Goal: Task Accomplishment & Management: Manage account settings

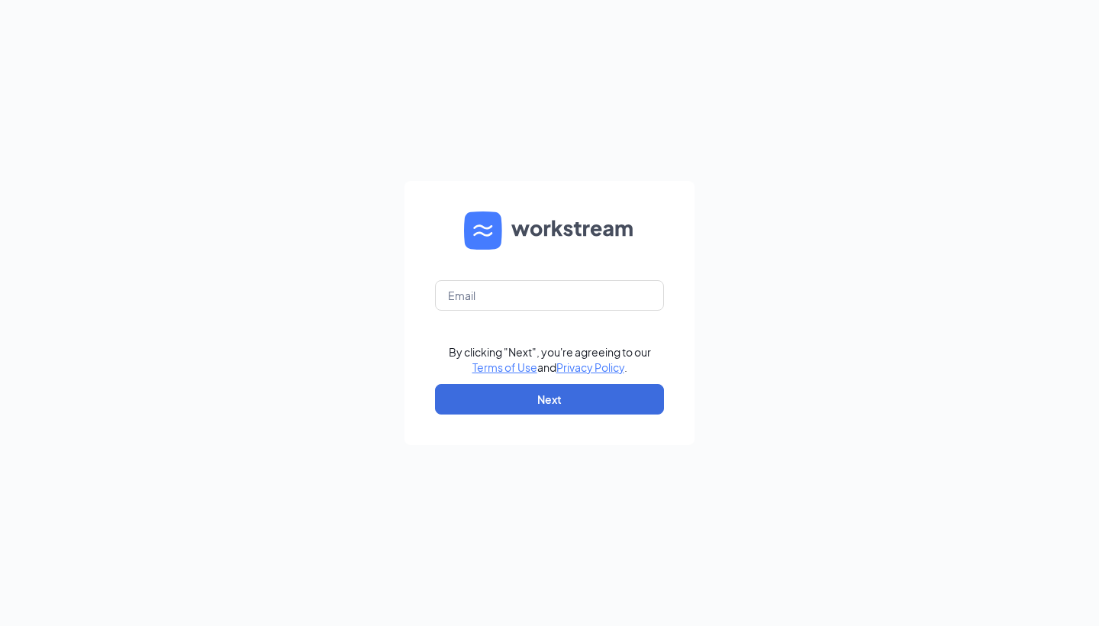
click at [589, 312] on form "By clicking "Next", you're agreeing to our Terms of Use and Privacy Policy . Ne…" at bounding box center [550, 313] width 290 height 264
click at [588, 302] on input "text" at bounding box center [549, 295] width 229 height 31
type input "[EMAIL_ADDRESS][DOMAIN_NAME]"
click at [535, 400] on button "Next" at bounding box center [549, 399] width 229 height 31
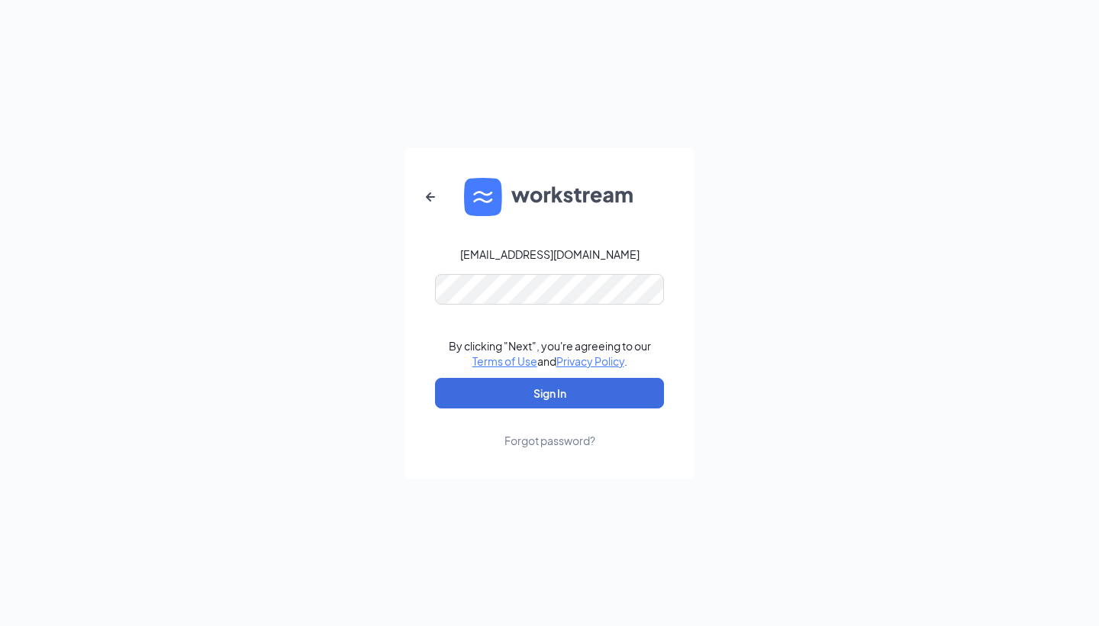
click at [550, 393] on button "Sign In" at bounding box center [549, 393] width 229 height 31
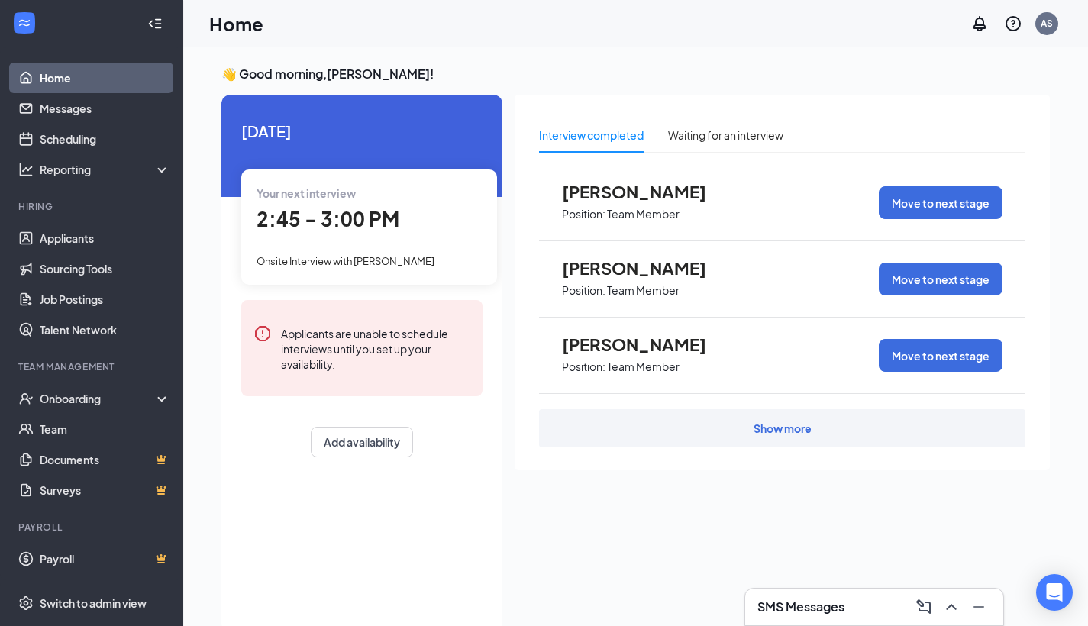
click at [295, 228] on span "2:45 - 3:00 PM" at bounding box center [328, 218] width 143 height 25
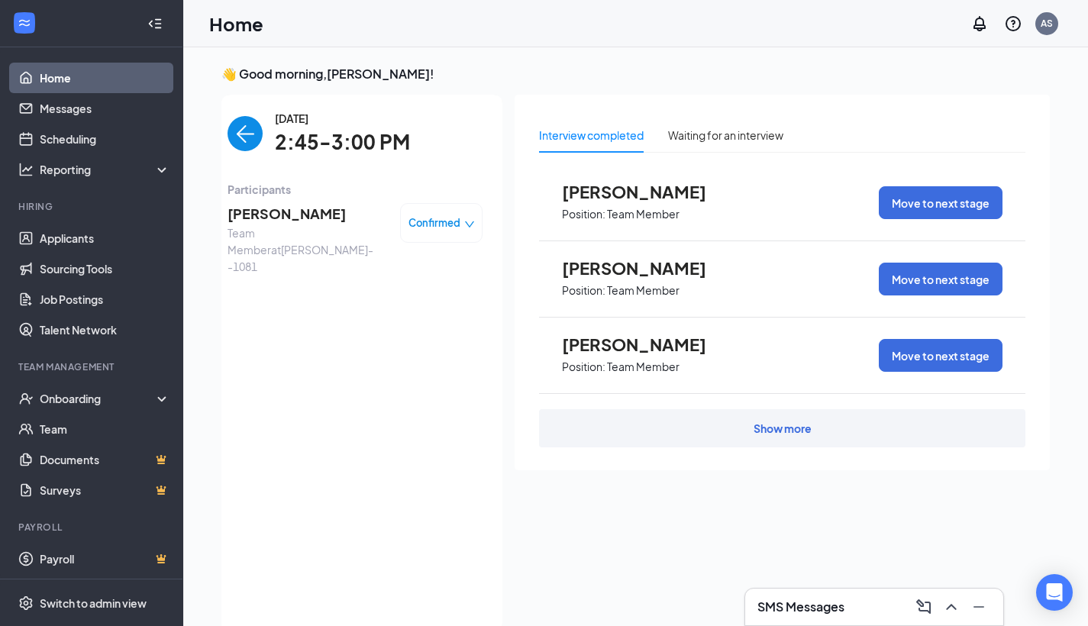
scroll to position [6, 0]
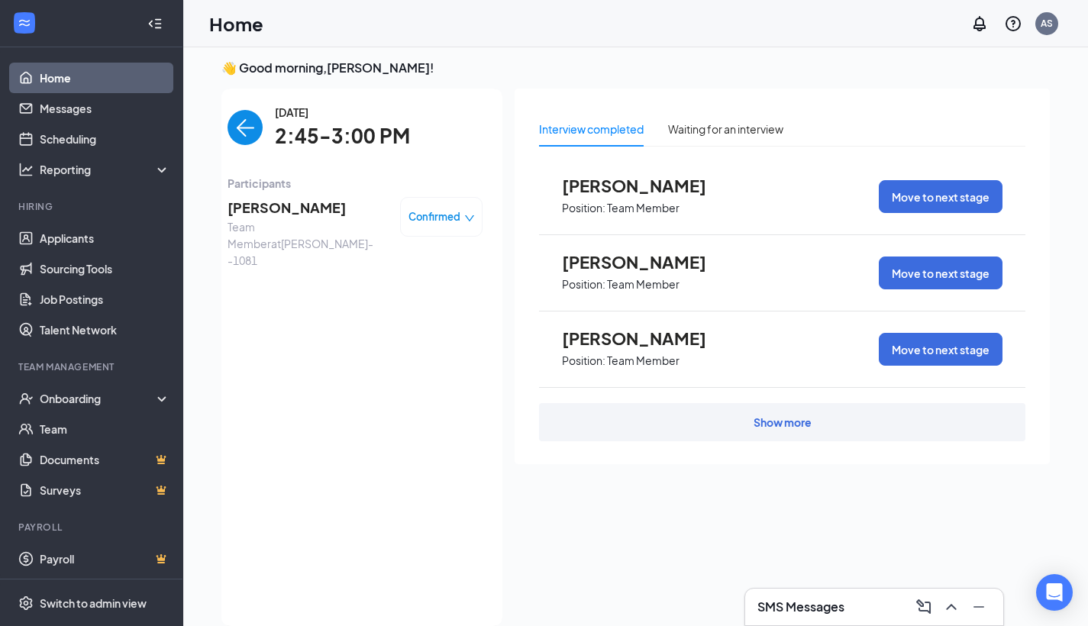
click at [427, 223] on span "Confirmed" at bounding box center [434, 216] width 52 height 15
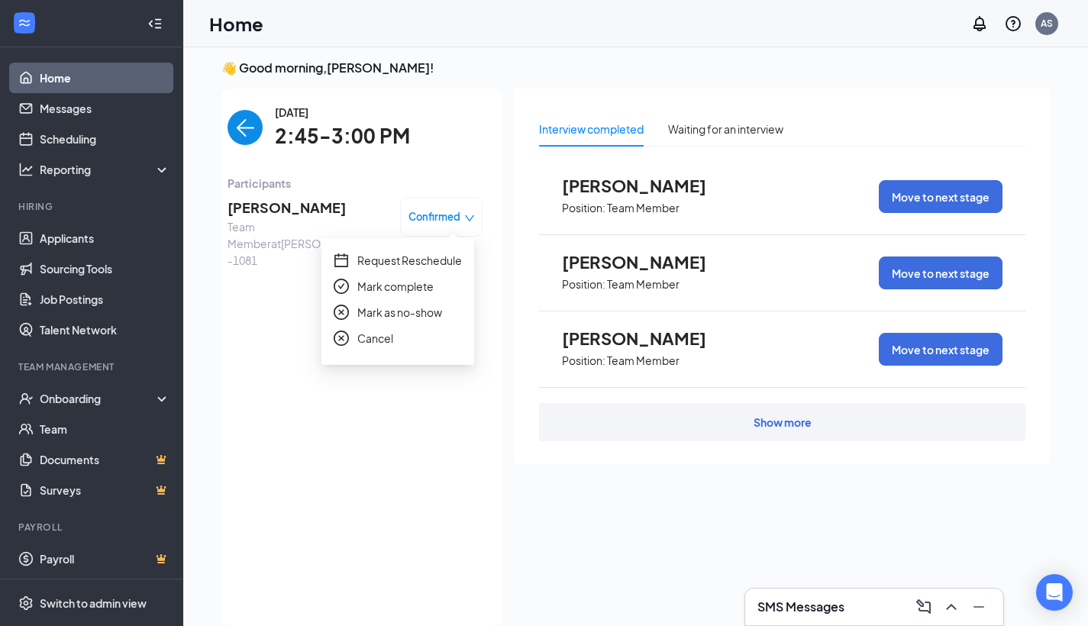
click at [385, 254] on span "Request Reschedule" at bounding box center [409, 260] width 105 height 17
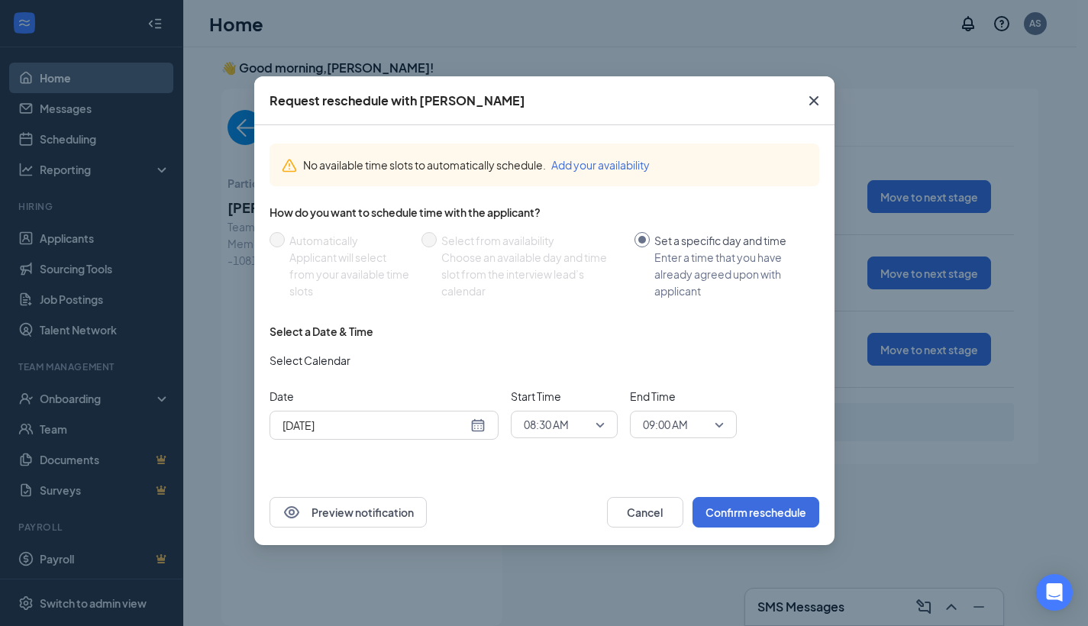
click at [476, 428] on div "[DATE]" at bounding box center [383, 425] width 203 height 17
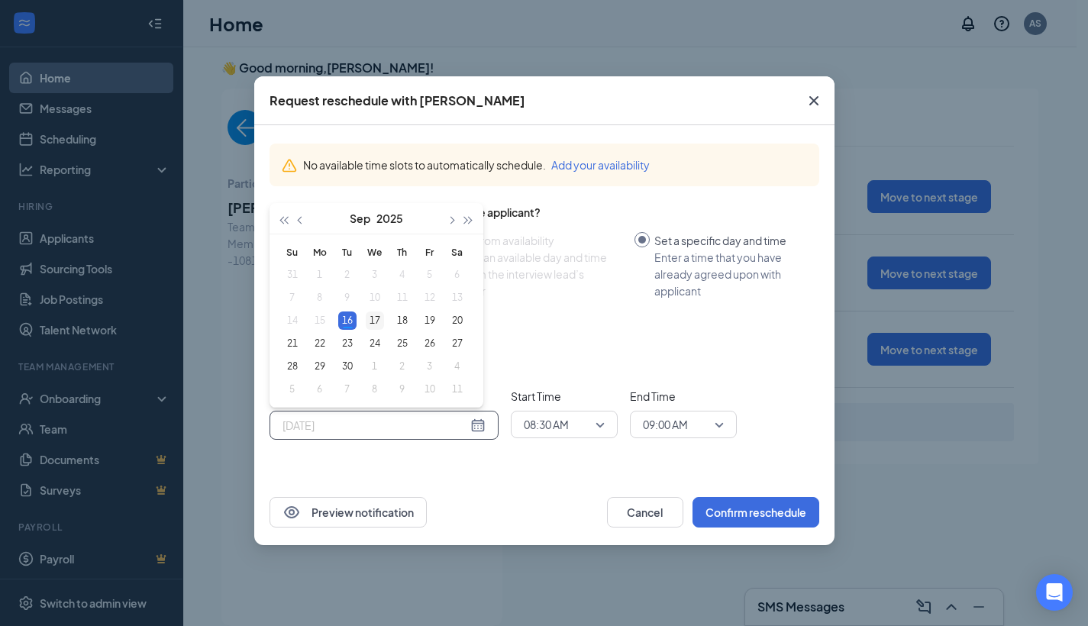
type input "[DATE]"
click at [373, 321] on div "17" at bounding box center [375, 321] width 18 height 18
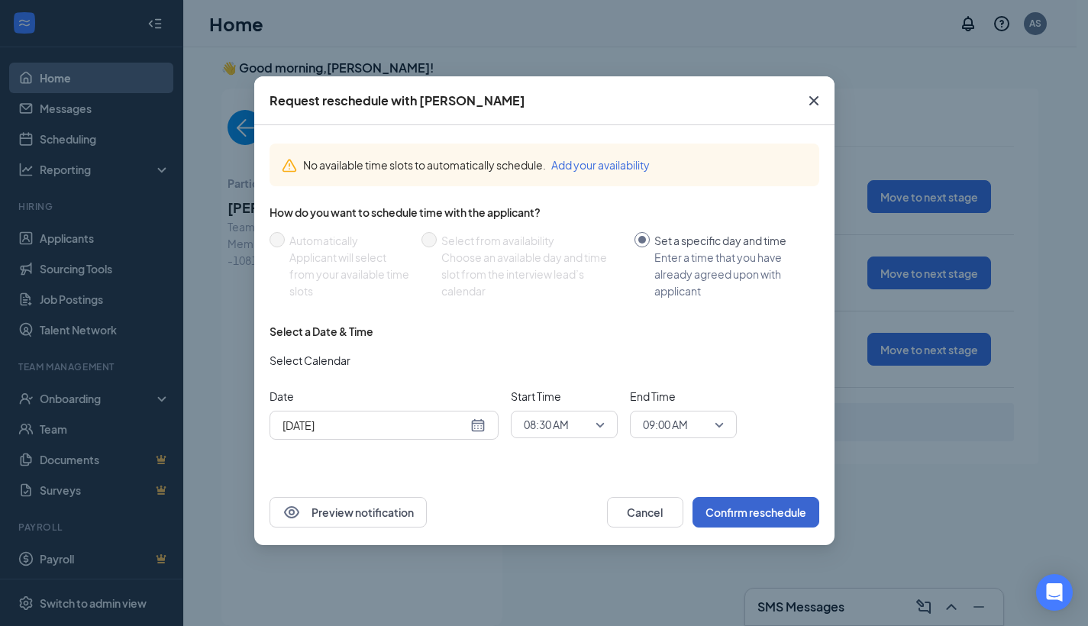
click at [755, 509] on button "Confirm reschedule" at bounding box center [755, 512] width 127 height 31
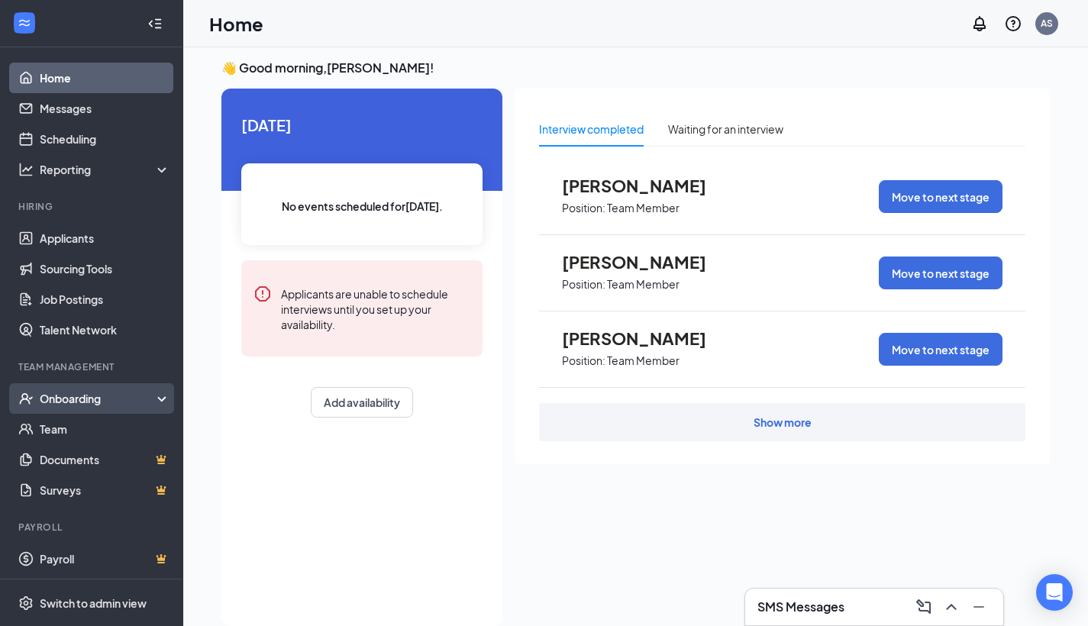
click at [77, 391] on div "Onboarding" at bounding box center [99, 398] width 118 height 15
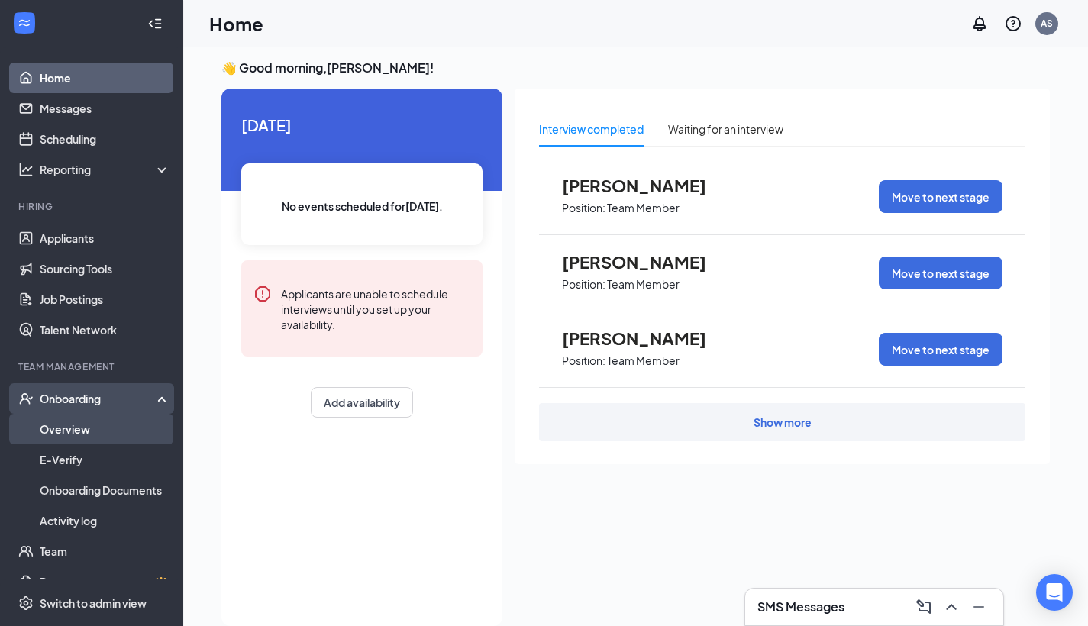
click at [77, 436] on link "Overview" at bounding box center [105, 429] width 131 height 31
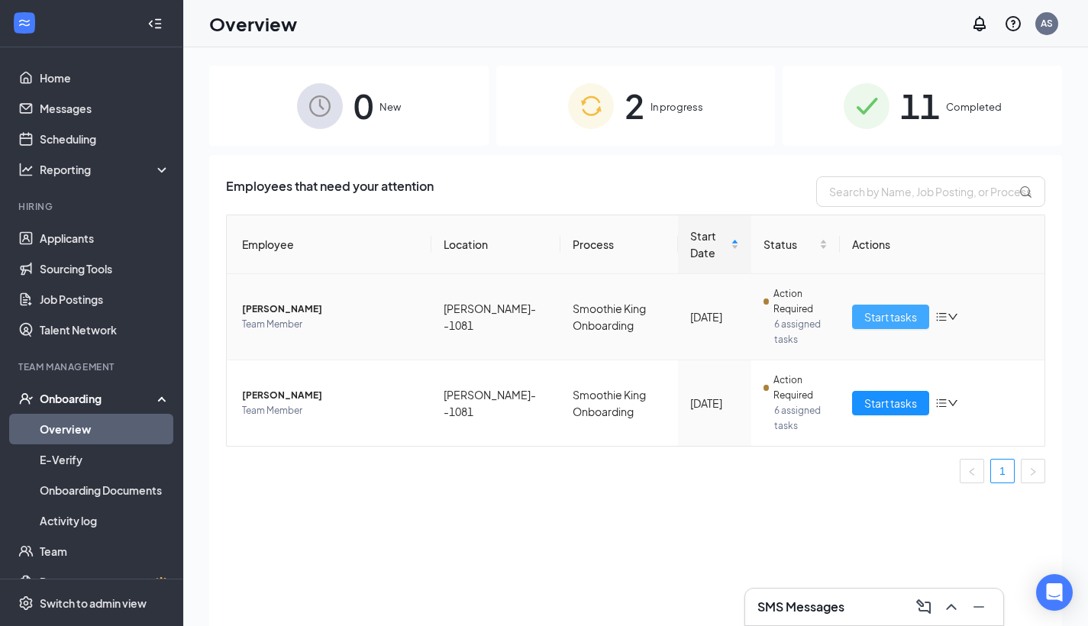
click at [899, 321] on span "Start tasks" at bounding box center [890, 316] width 53 height 17
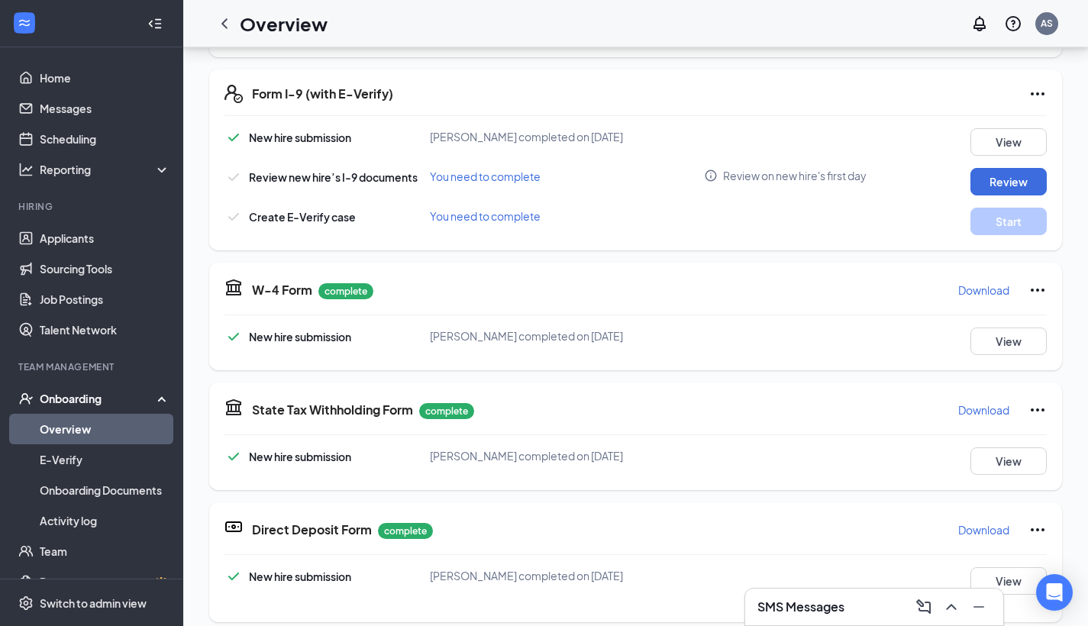
scroll to position [323, 0]
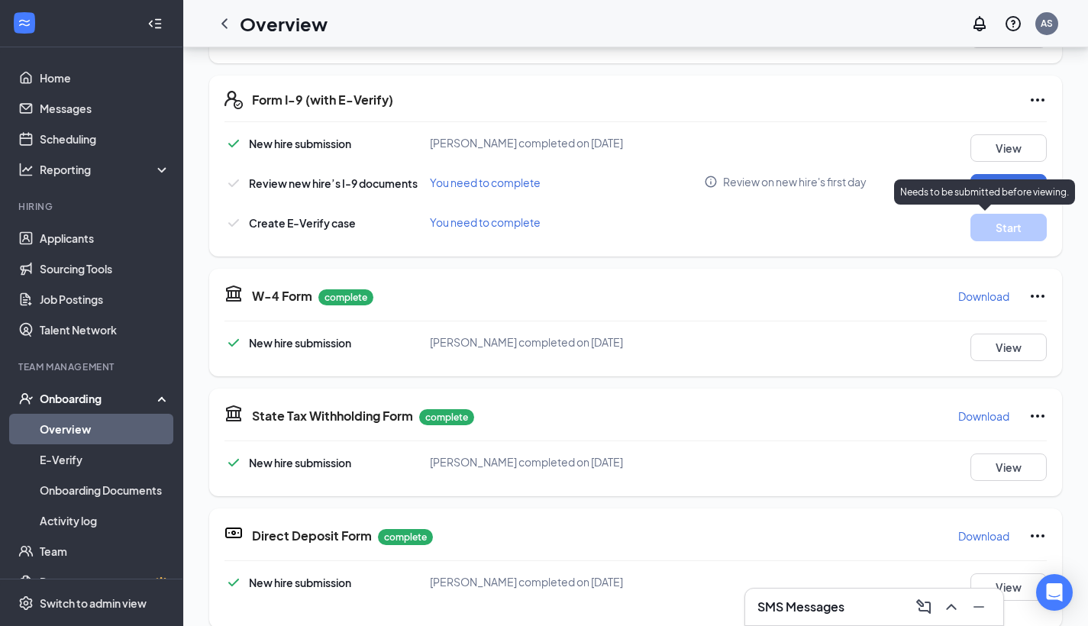
click at [998, 182] on div "Needs to be submitted before viewing." at bounding box center [984, 191] width 181 height 25
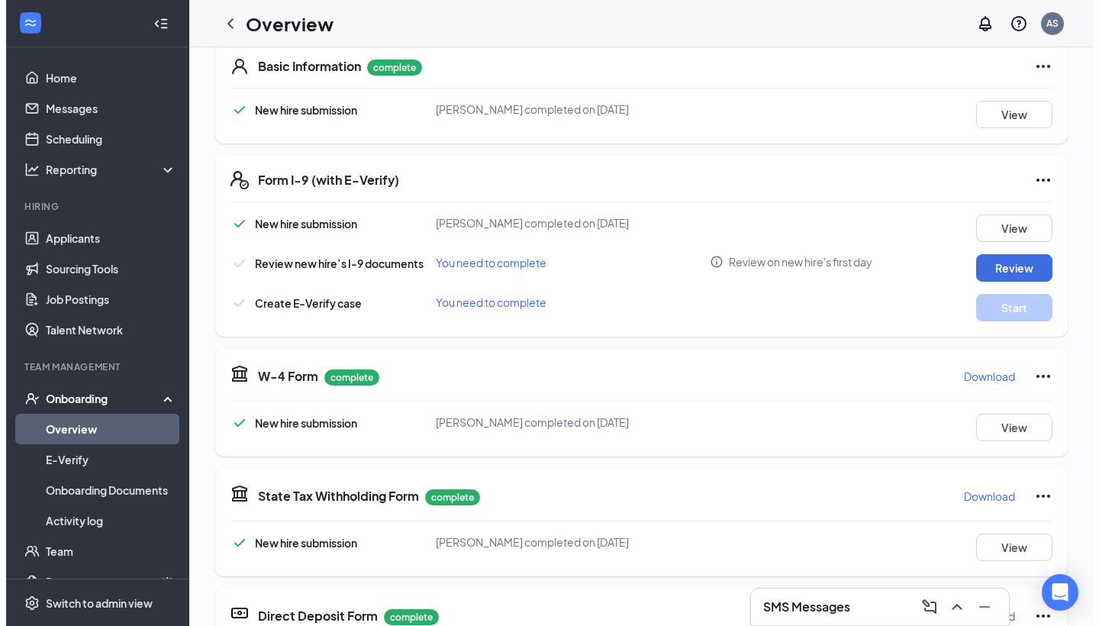
scroll to position [0, 0]
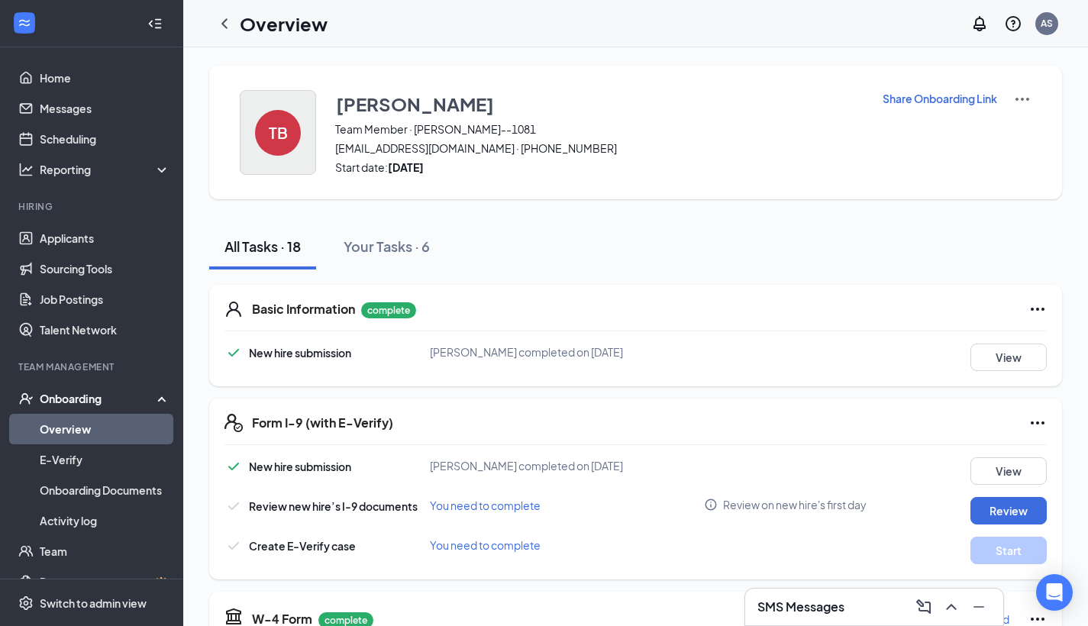
click at [257, 127] on div "TB" at bounding box center [278, 133] width 46 height 46
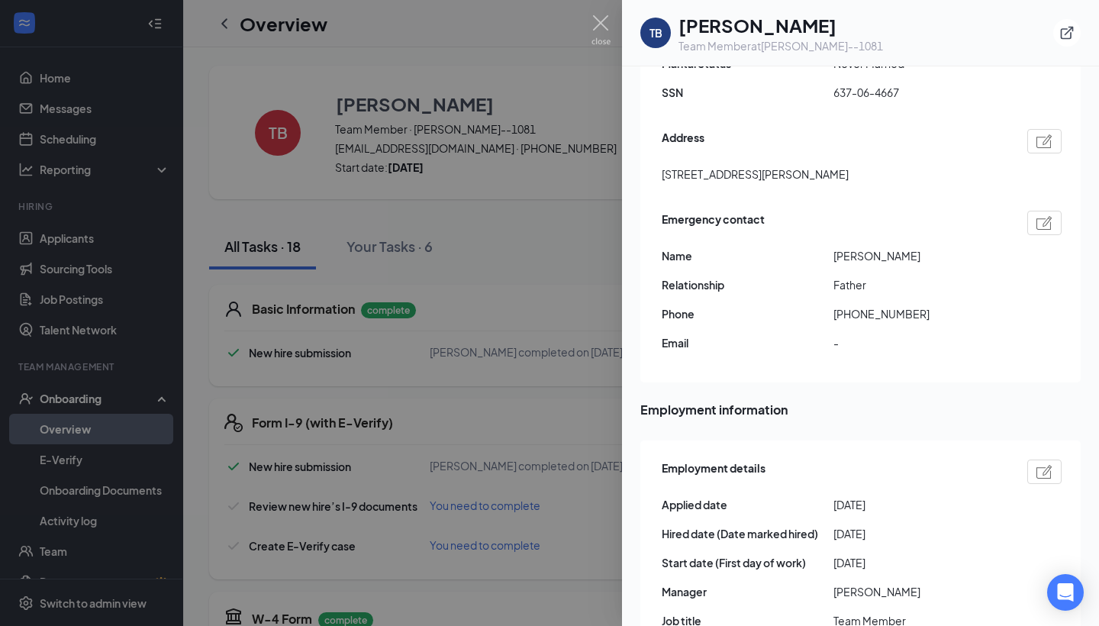
scroll to position [416, 0]
